Goal: Check status

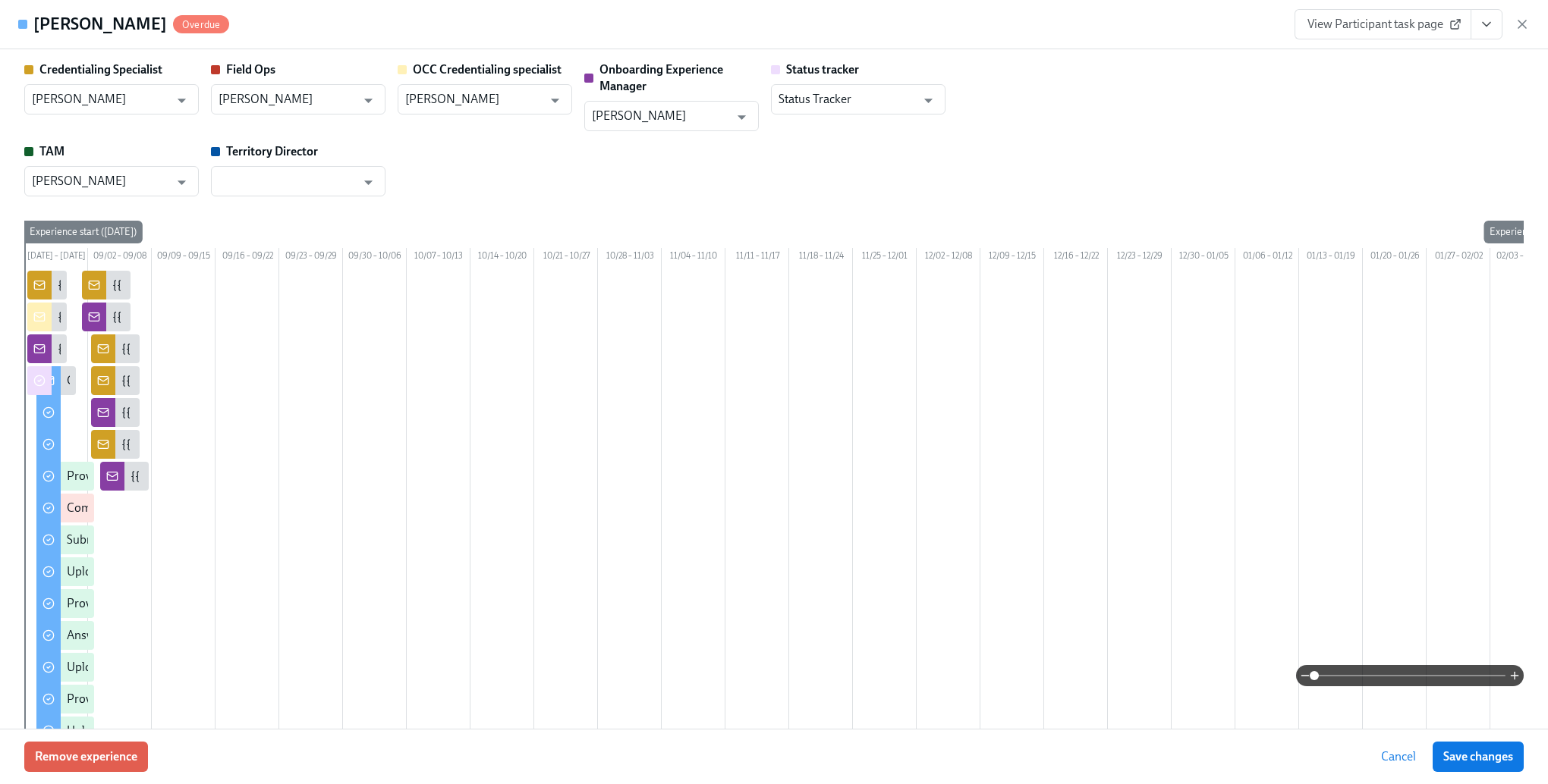
scroll to position [1745, 0]
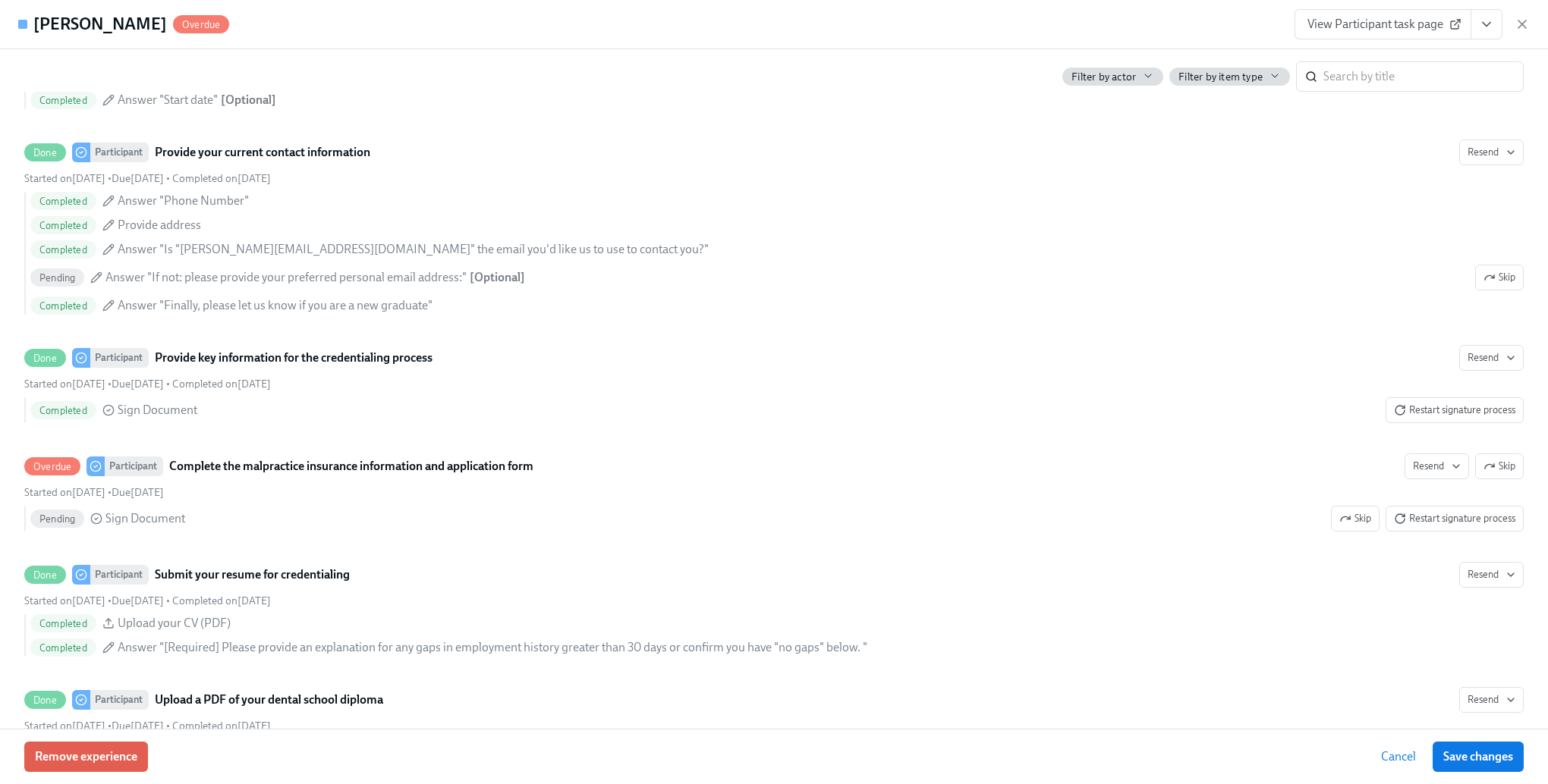
click at [1393, 756] on span "Cancel" at bounding box center [1398, 757] width 35 height 15
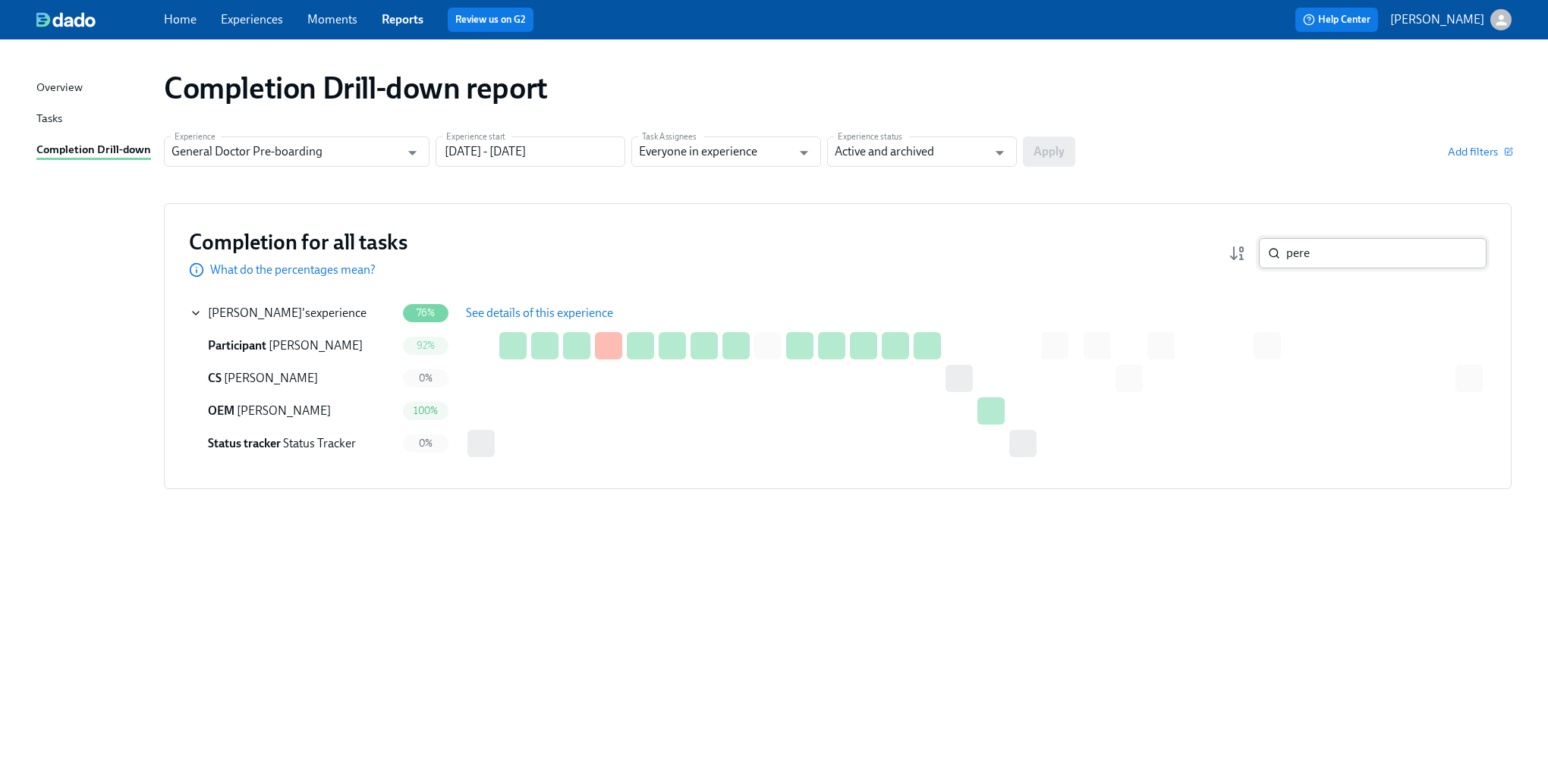
click at [1329, 257] on input "pere" at bounding box center [1387, 253] width 200 height 31
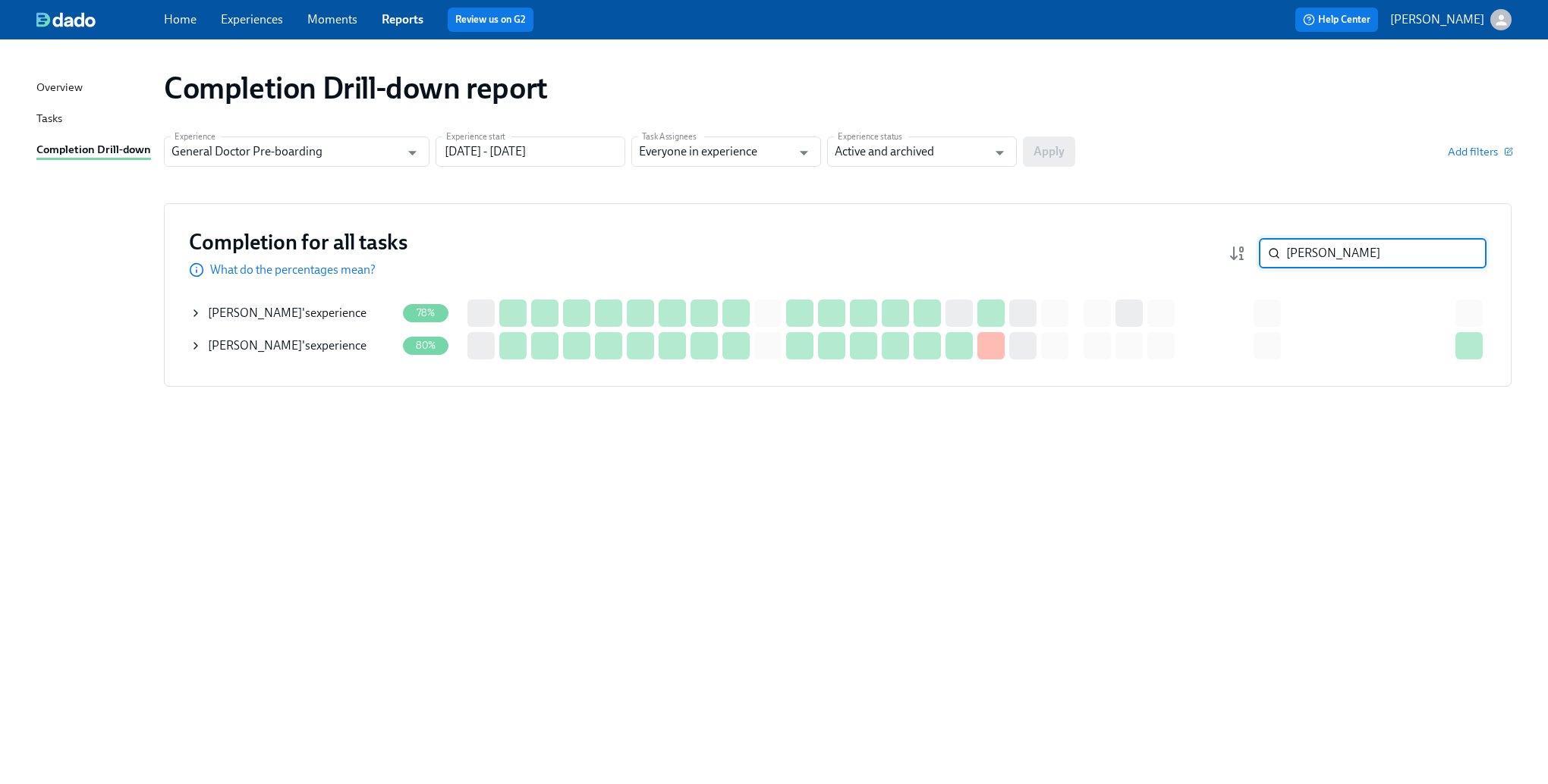
type input "[PERSON_NAME]"
click at [189, 308] on td "[PERSON_NAME] 's experience" at bounding box center [296, 313] width 214 height 32
click at [196, 314] on icon at bounding box center [195, 313] width 12 height 12
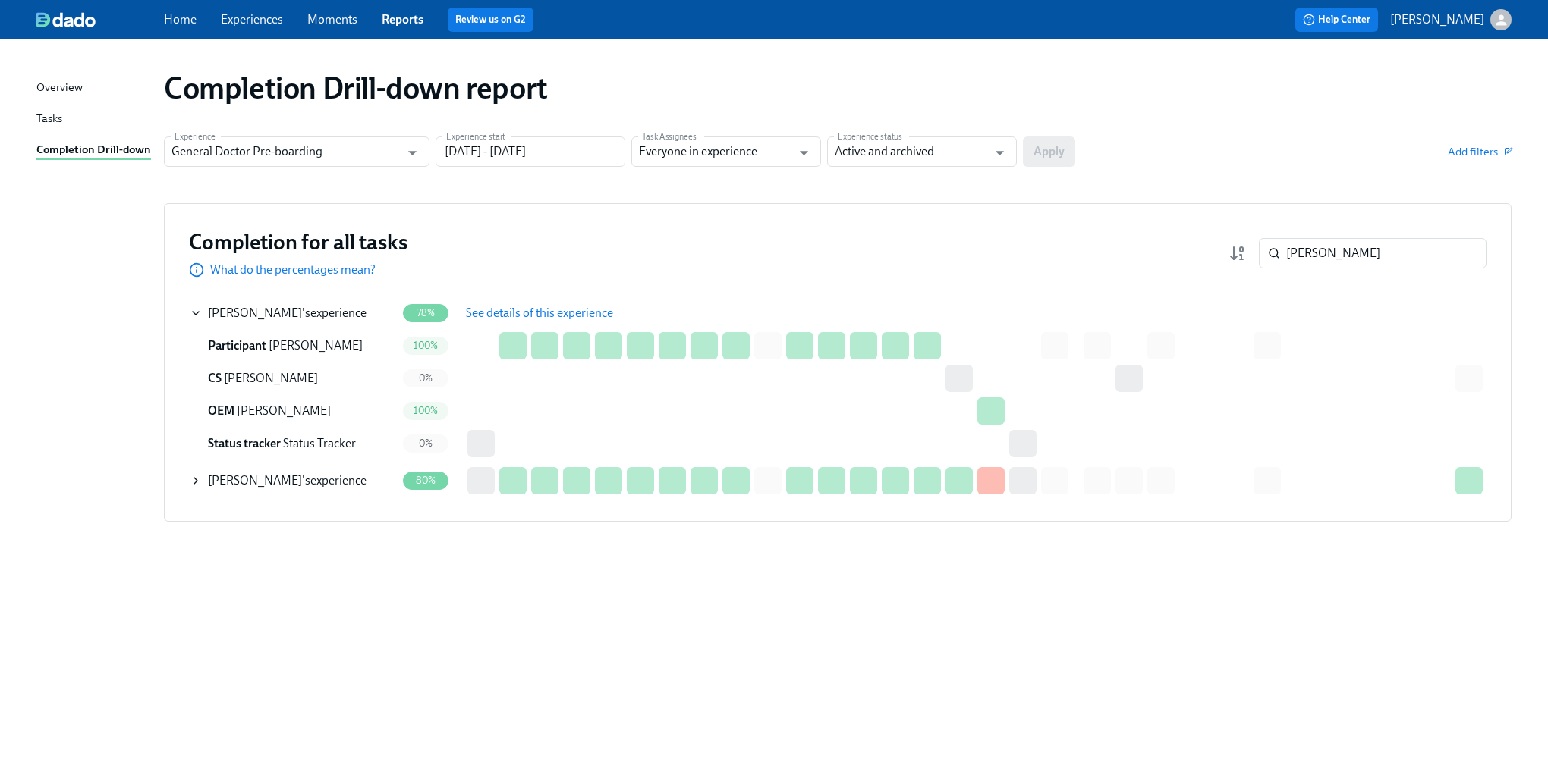
click at [525, 310] on span "See details of this experience" at bounding box center [539, 313] width 147 height 15
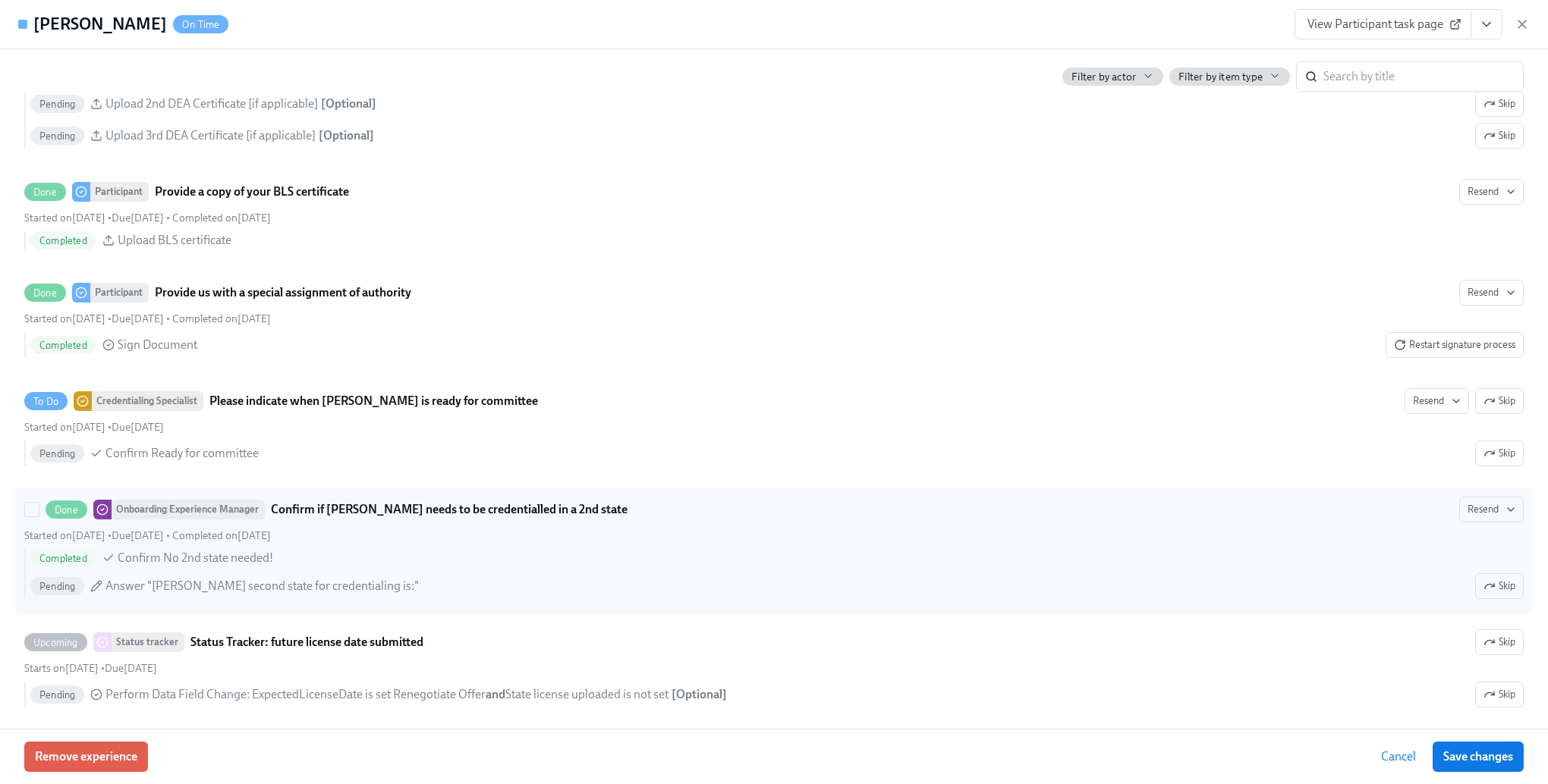
scroll to position [3565, 0]
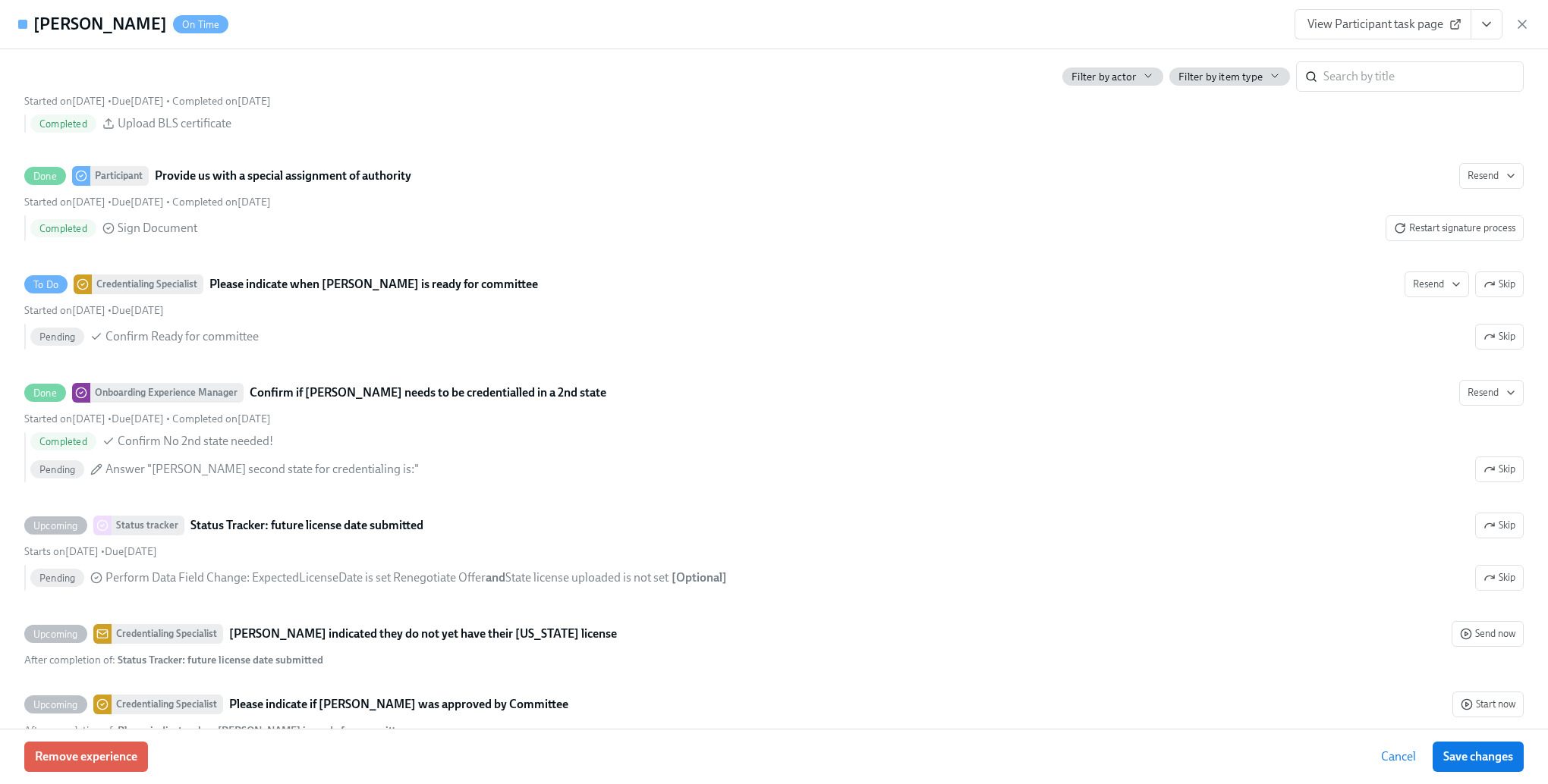
click at [1398, 755] on span "Cancel" at bounding box center [1398, 757] width 35 height 15
